Goal: Check status: Check status

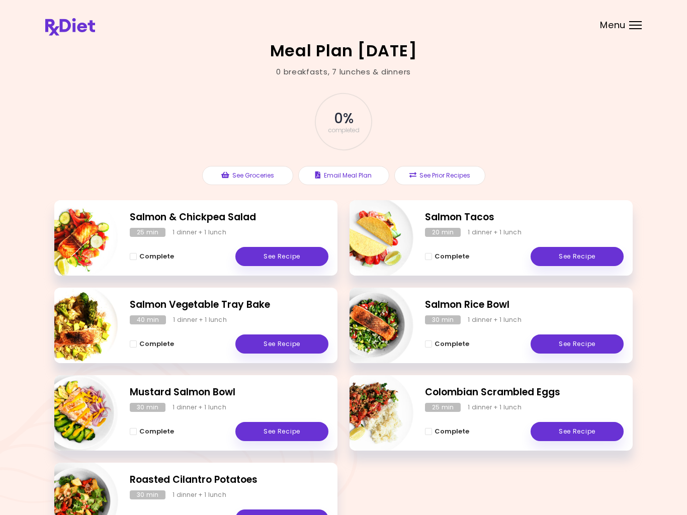
click at [635, 36] on header at bounding box center [343, 20] width 687 height 40
click at [641, 28] on div "Menu" at bounding box center [635, 25] width 13 height 8
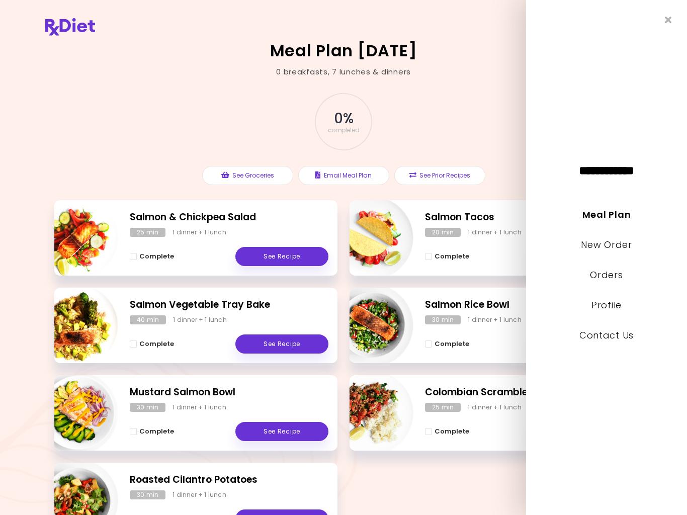
click at [576, 249] on li "New Order" at bounding box center [606, 252] width 161 height 30
click at [609, 248] on link "New Order" at bounding box center [606, 244] width 51 height 13
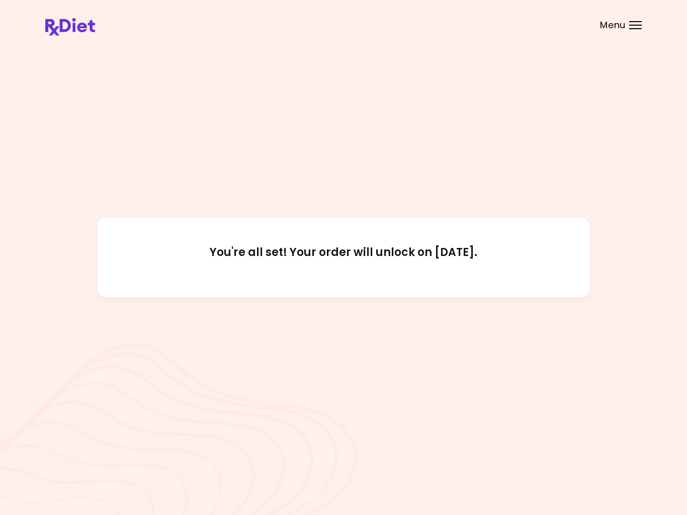
click at [632, 33] on header at bounding box center [343, 20] width 687 height 40
click at [625, 30] on span "Menu" at bounding box center [613, 25] width 26 height 9
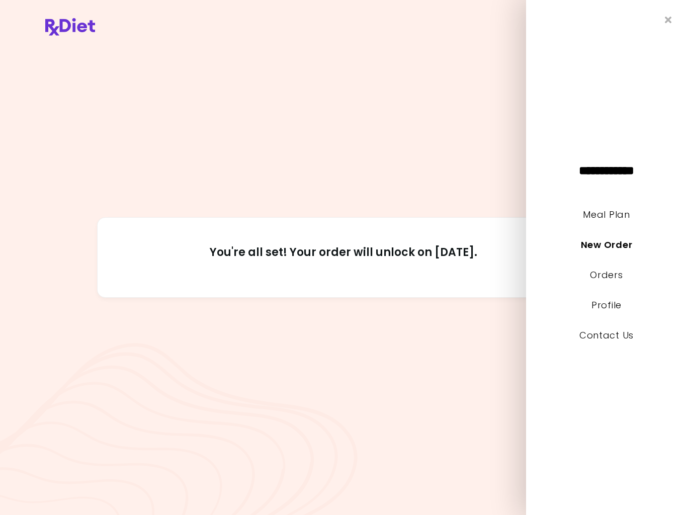
click at [600, 280] on link "Orders" at bounding box center [606, 275] width 33 height 13
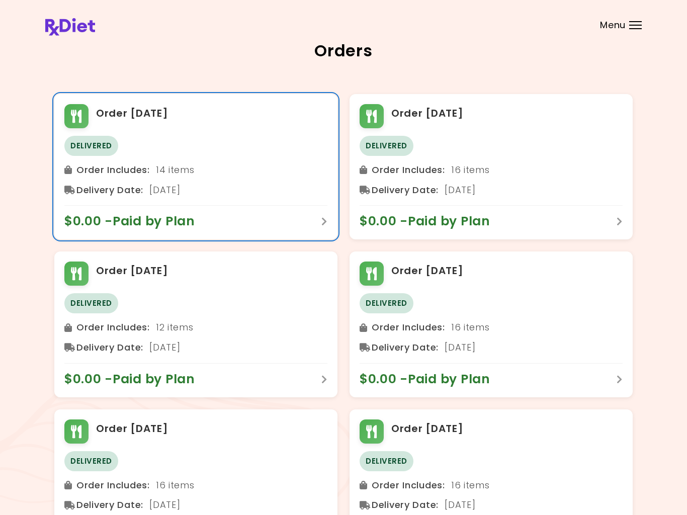
click at [89, 147] on span "Delivered" at bounding box center [91, 146] width 54 height 20
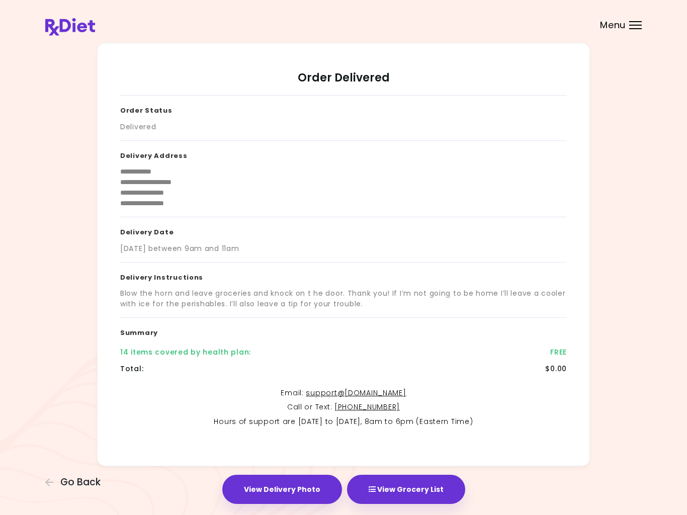
click at [289, 485] on button "View Delivery Photo" at bounding box center [282, 489] width 120 height 29
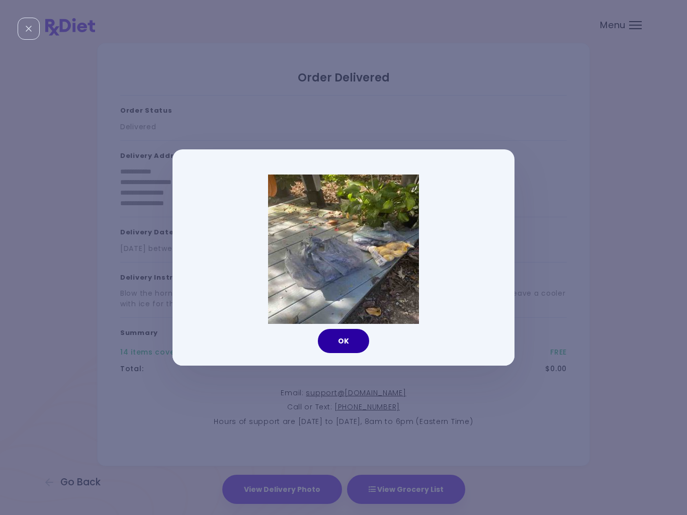
click at [338, 346] on button "OK" at bounding box center [343, 341] width 51 height 24
